Goal: Transaction & Acquisition: Purchase product/service

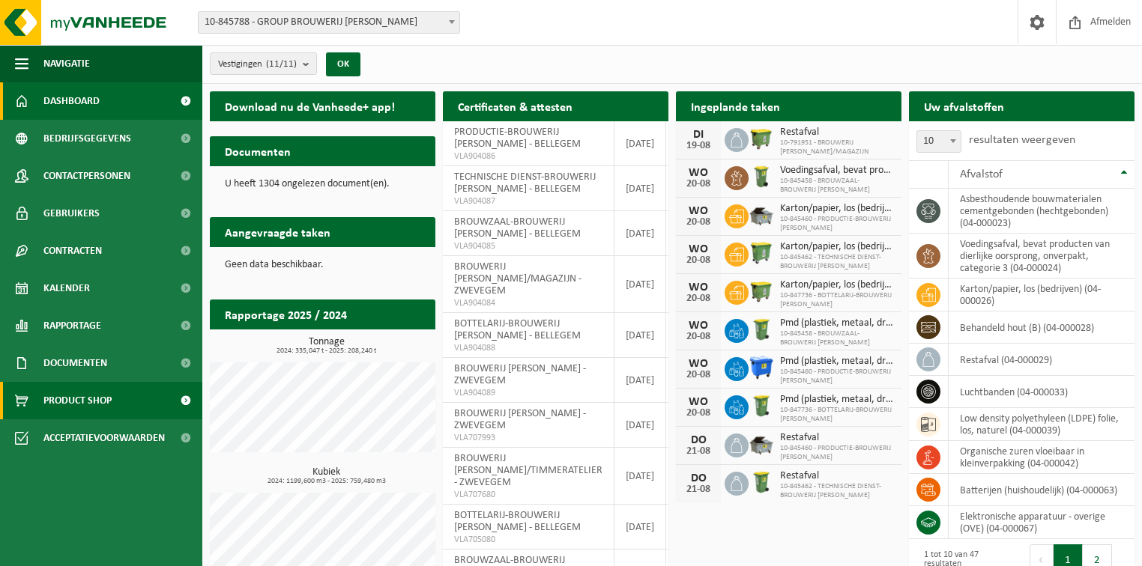
click at [85, 408] on span "Product Shop" at bounding box center [77, 400] width 68 height 37
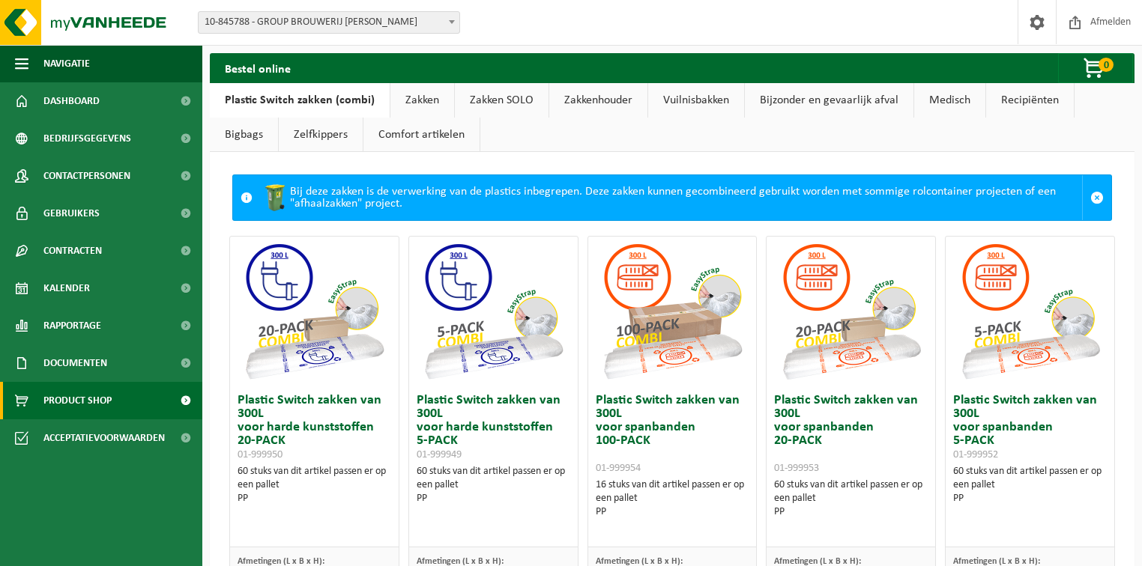
click at [252, 139] on link "Bigbags" at bounding box center [244, 135] width 68 height 34
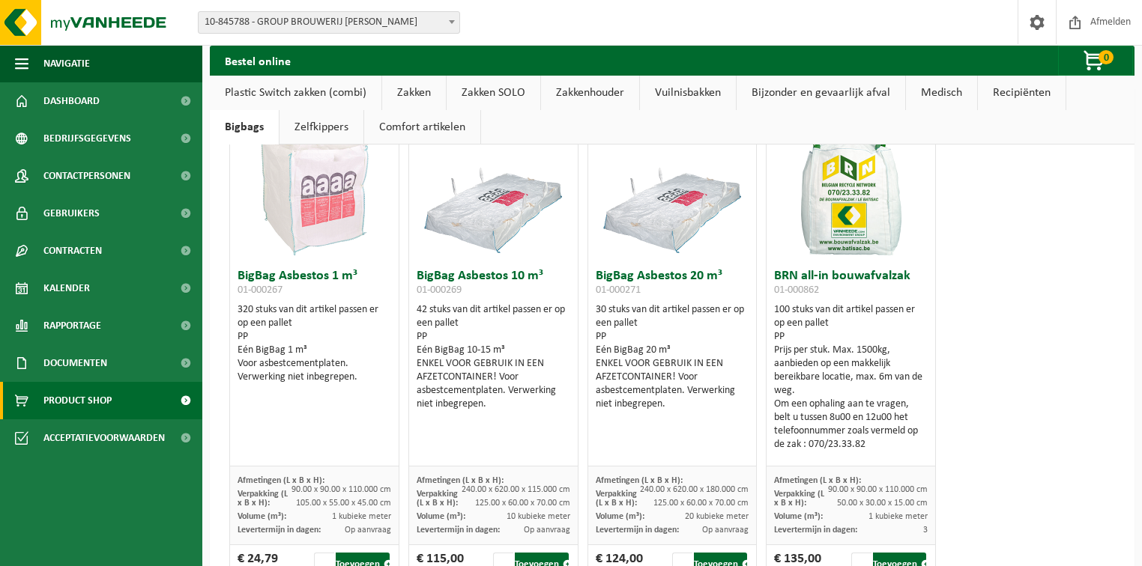
scroll to position [117, 0]
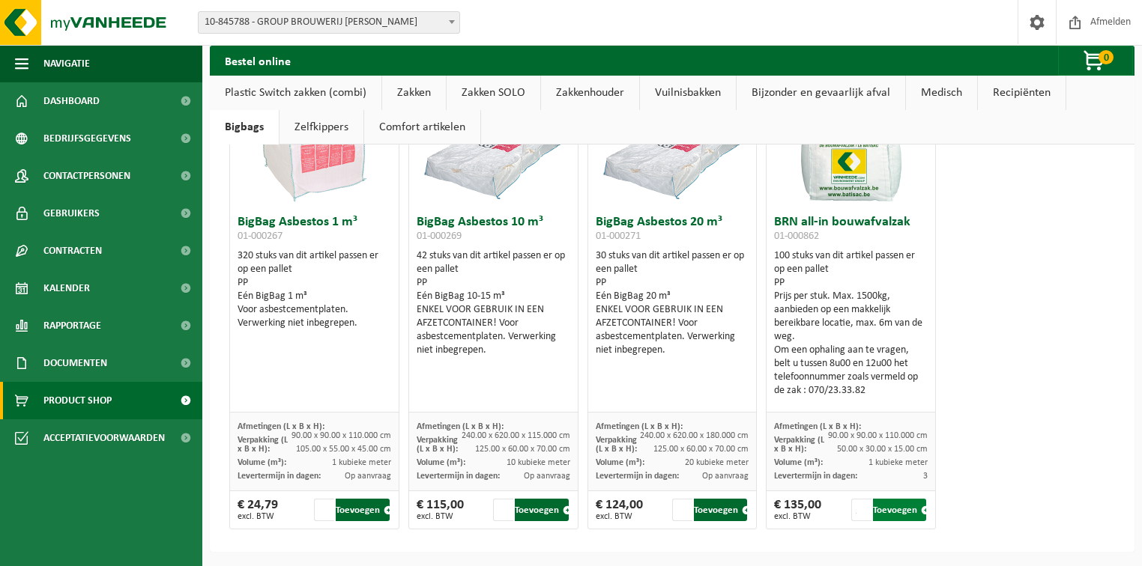
click at [890, 512] on button "Toevoegen" at bounding box center [900, 510] width 54 height 22
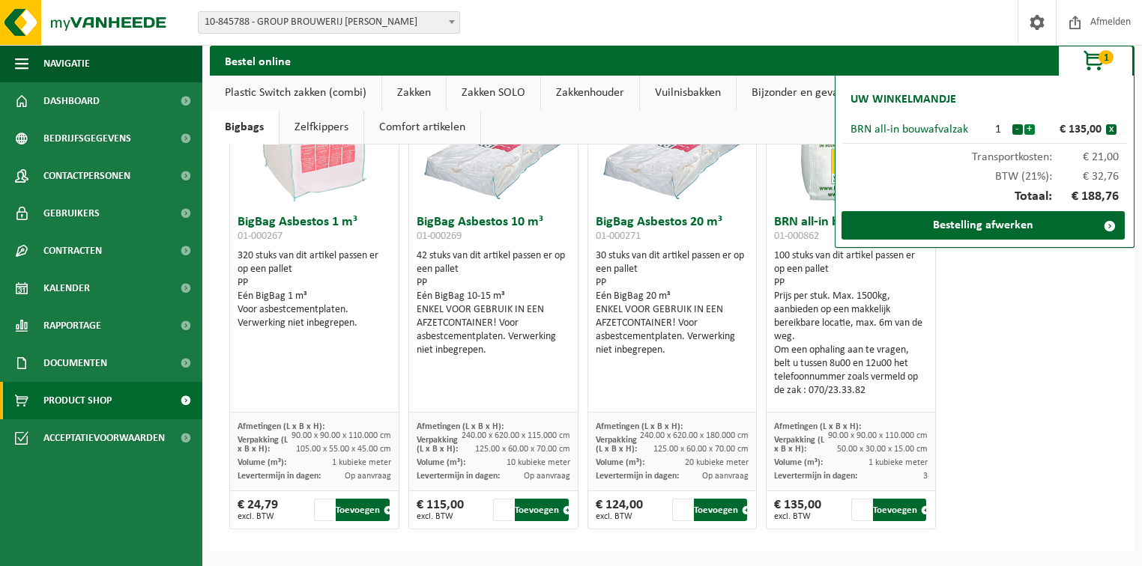
click at [1033, 128] on button "+" at bounding box center [1029, 129] width 10 height 10
click at [1029, 129] on button "+" at bounding box center [1029, 129] width 10 height 10
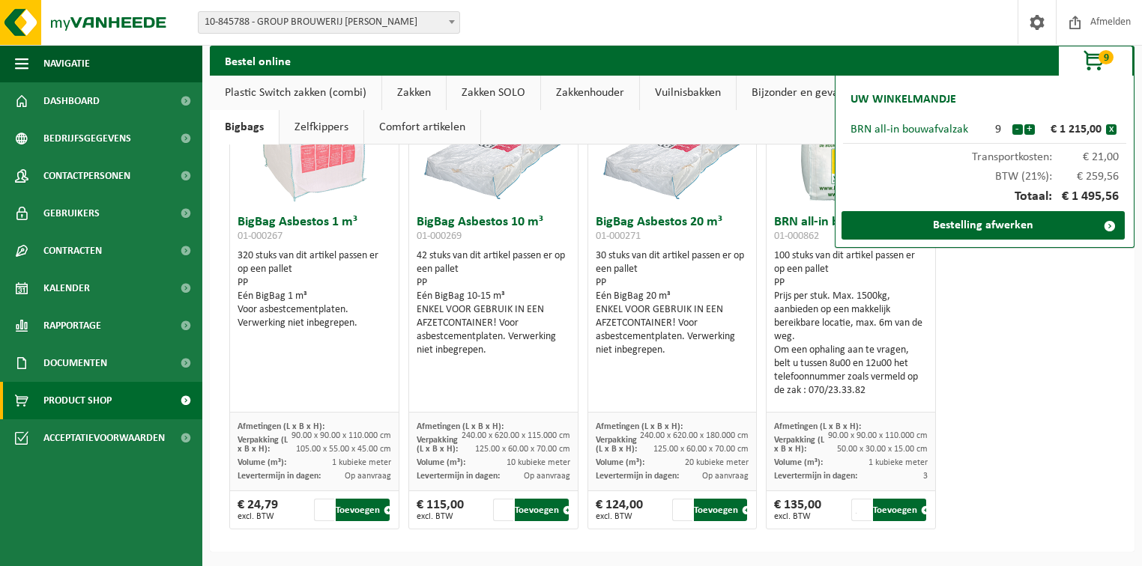
click at [1029, 129] on button "+" at bounding box center [1029, 129] width 10 height 10
click at [981, 227] on link "Bestelling afwerken" at bounding box center [982, 225] width 283 height 28
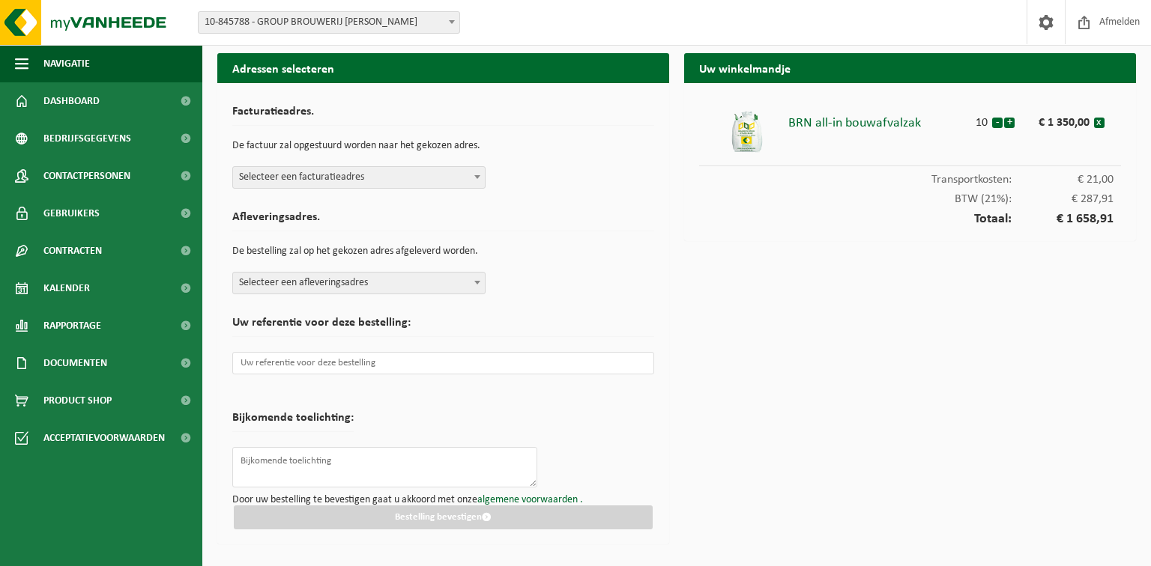
click at [405, 173] on span "Selecteer een facturatieadres" at bounding box center [359, 177] width 252 height 21
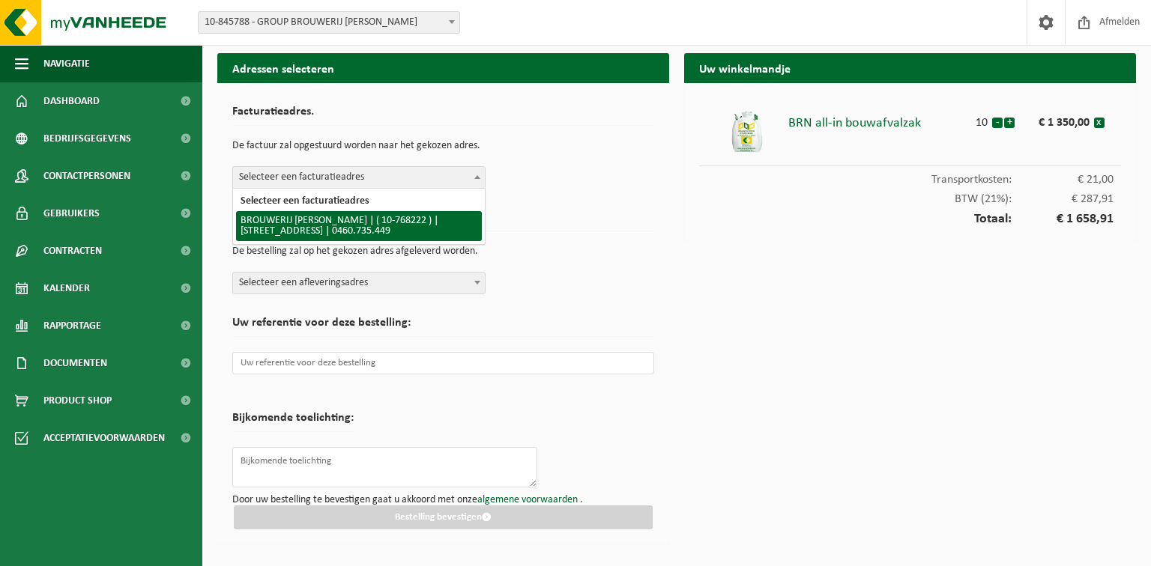
select select "14207"
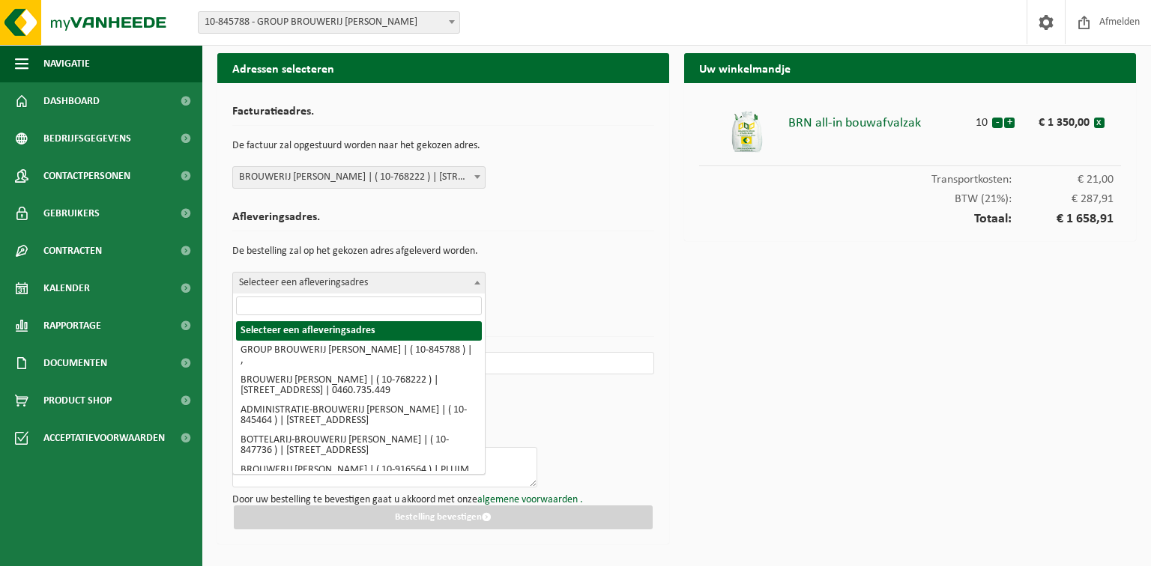
click at [337, 288] on span "Selecteer een afleveringsadres" at bounding box center [359, 283] width 252 height 21
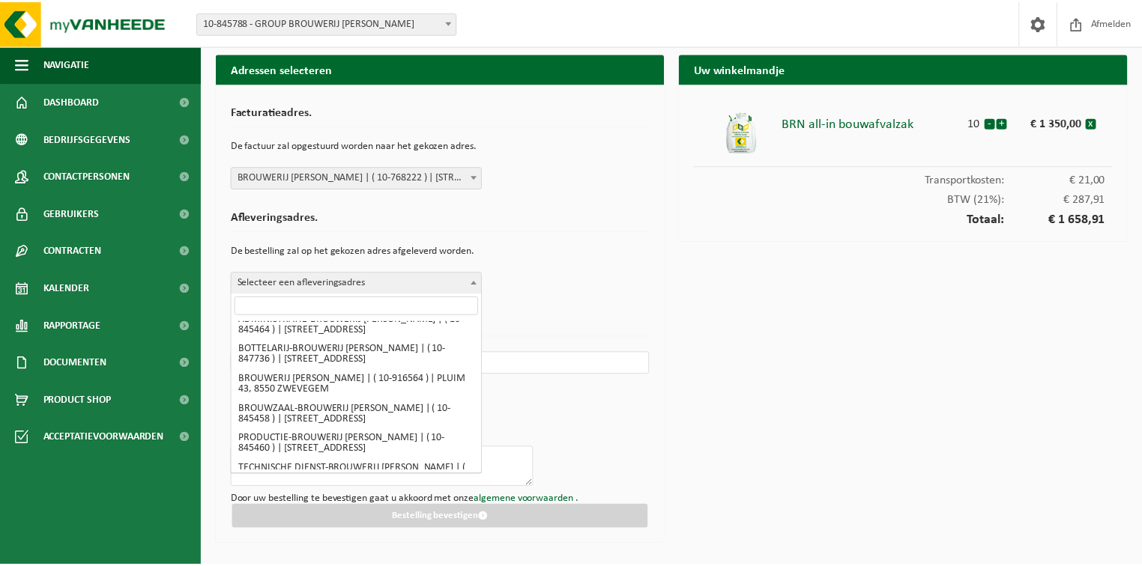
scroll to position [88, 0]
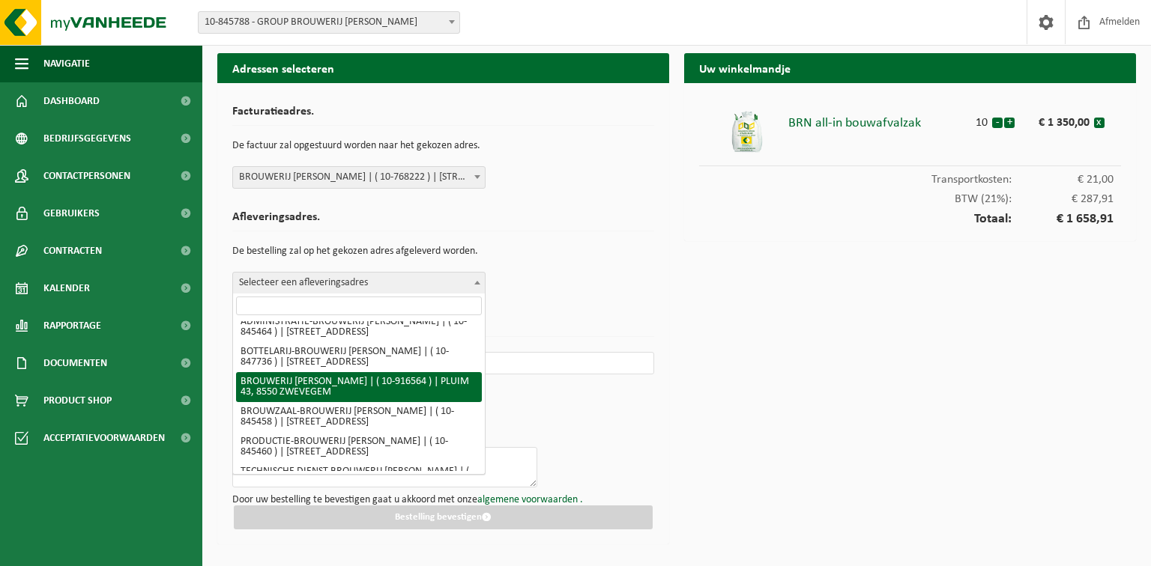
select select "127596"
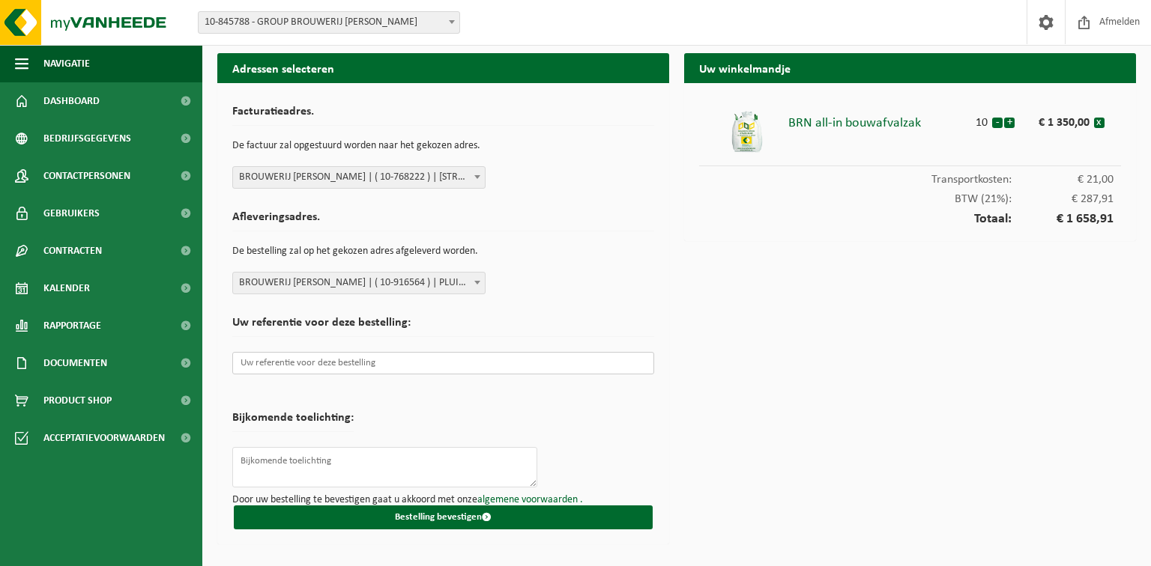
click at [327, 360] on input "text" at bounding box center [443, 363] width 422 height 22
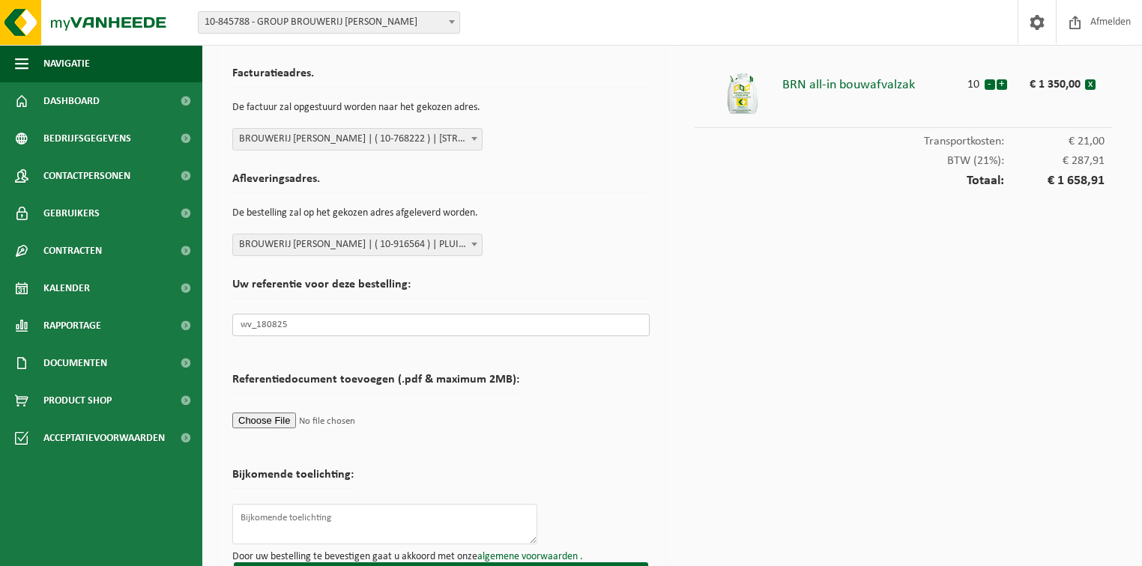
scroll to position [78, 0]
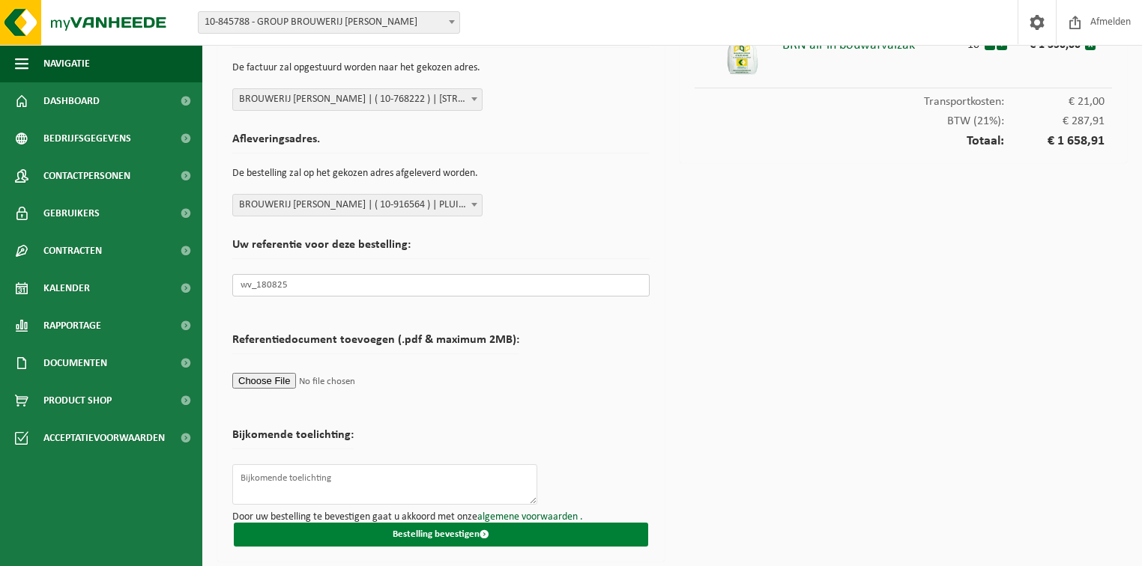
type input "wv_180825"
click at [438, 533] on button "Bestelling bevestigen" at bounding box center [441, 535] width 414 height 24
